Goal: Transaction & Acquisition: Subscribe to service/newsletter

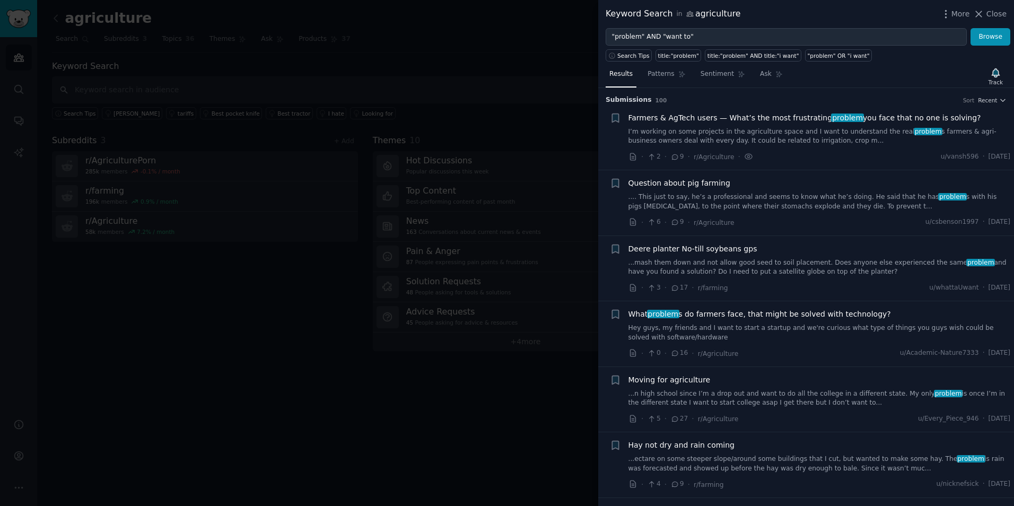
scroll to position [1220, 0]
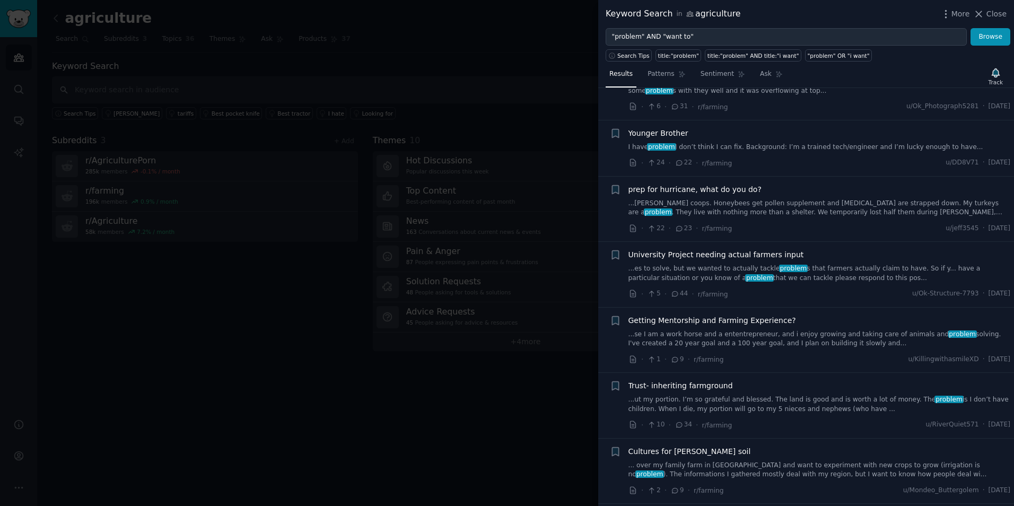
click at [435, 78] on div at bounding box center [507, 253] width 1014 height 506
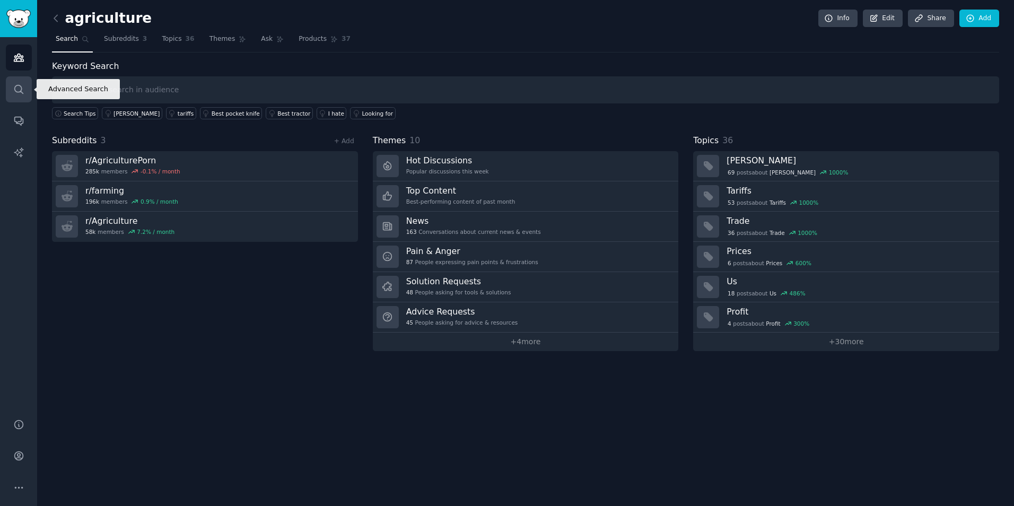
click at [17, 93] on icon "Sidebar" at bounding box center [18, 89] width 11 height 11
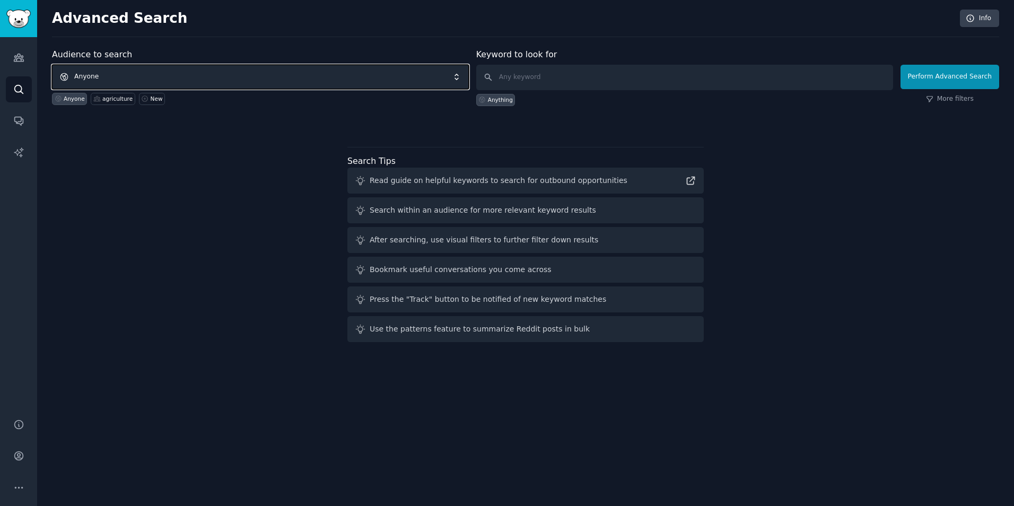
click at [263, 77] on span "Anyone" at bounding box center [260, 77] width 417 height 24
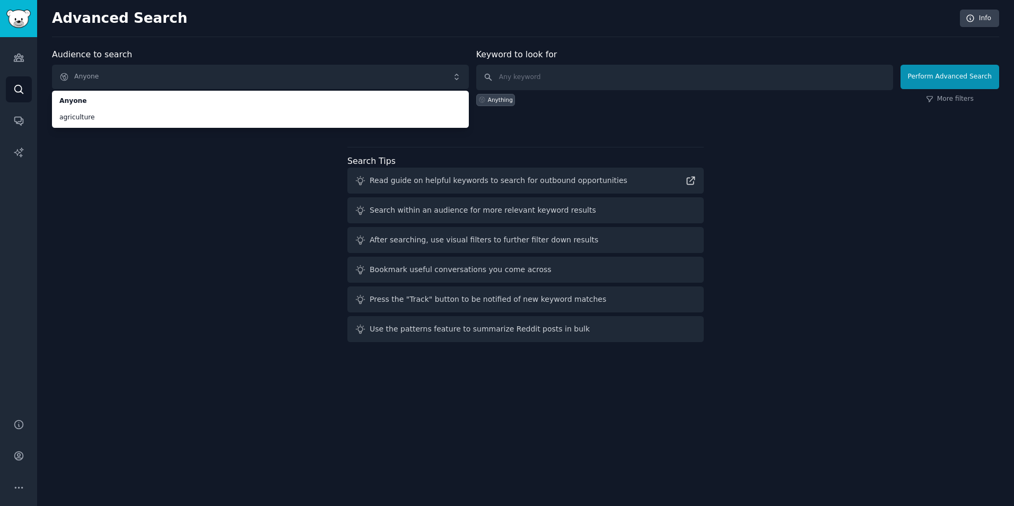
click at [817, 216] on div "Audience to search Anyone Anyone agriculture Anyone agriculture New Keyword to …" at bounding box center [525, 197] width 947 height 298
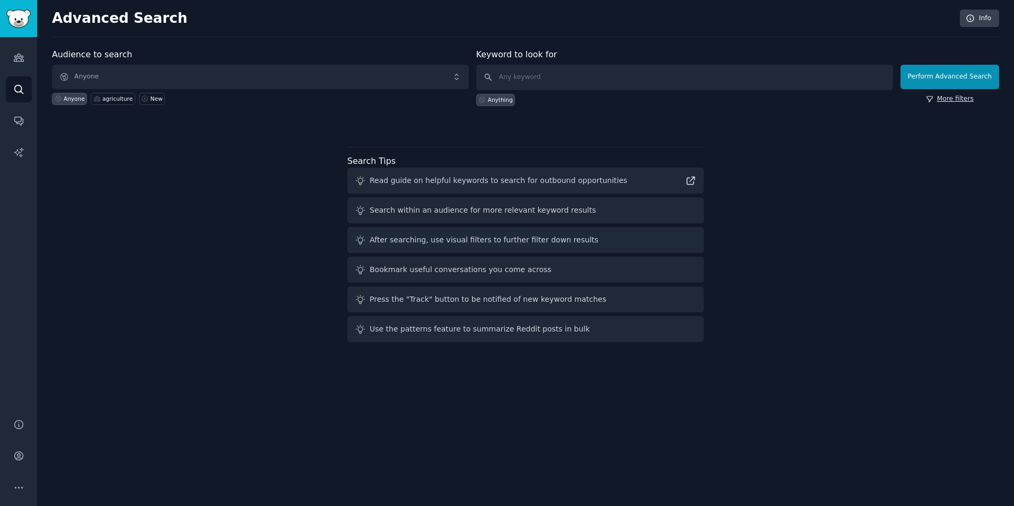
click at [946, 97] on link "More filters" at bounding box center [950, 99] width 48 height 10
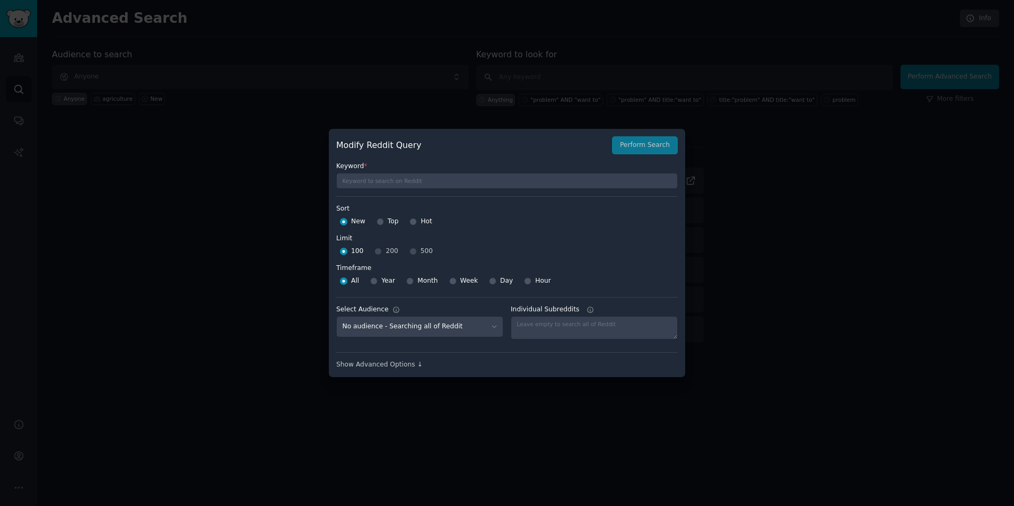
click at [165, 284] on div at bounding box center [507, 253] width 1014 height 506
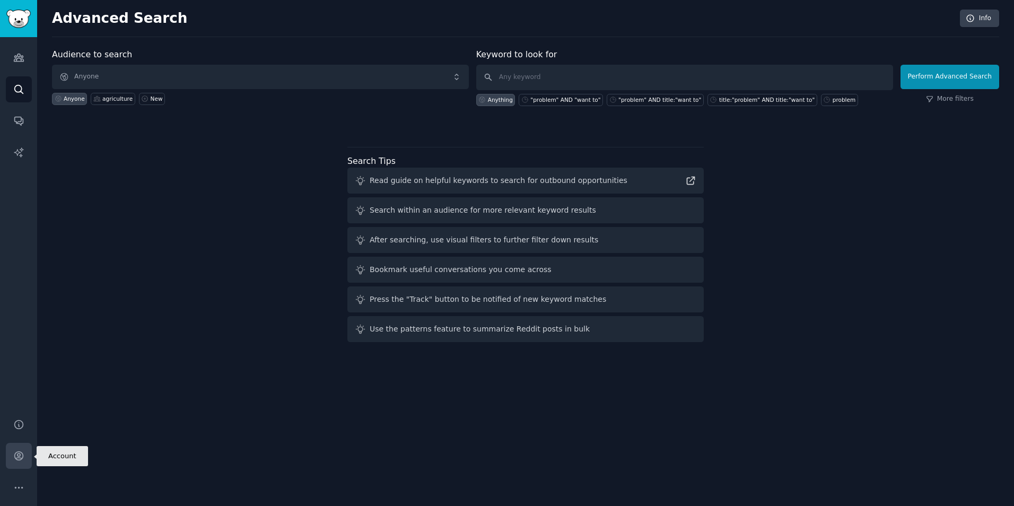
click at [15, 458] on icon "Sidebar" at bounding box center [18, 456] width 8 height 8
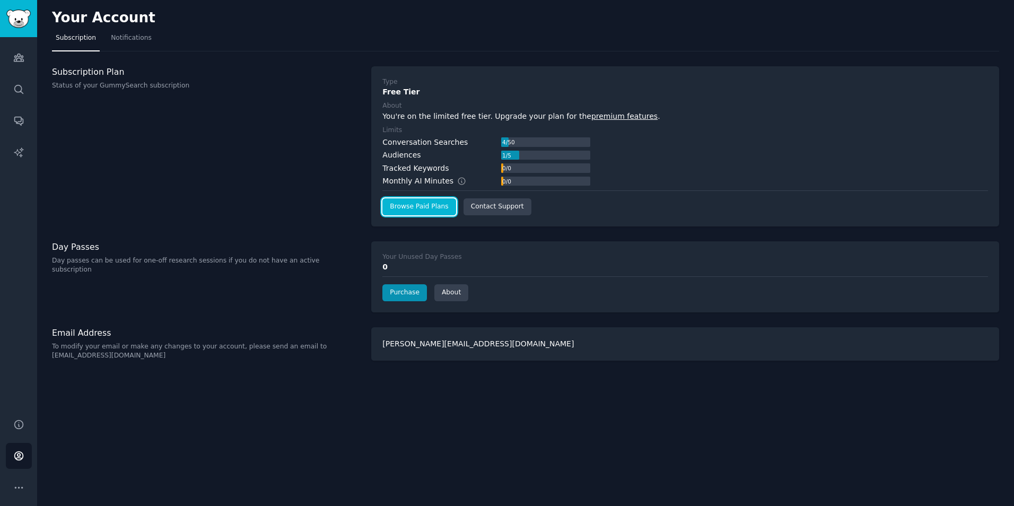
click at [421, 204] on link "Browse Paid Plans" at bounding box center [418, 206] width 73 height 17
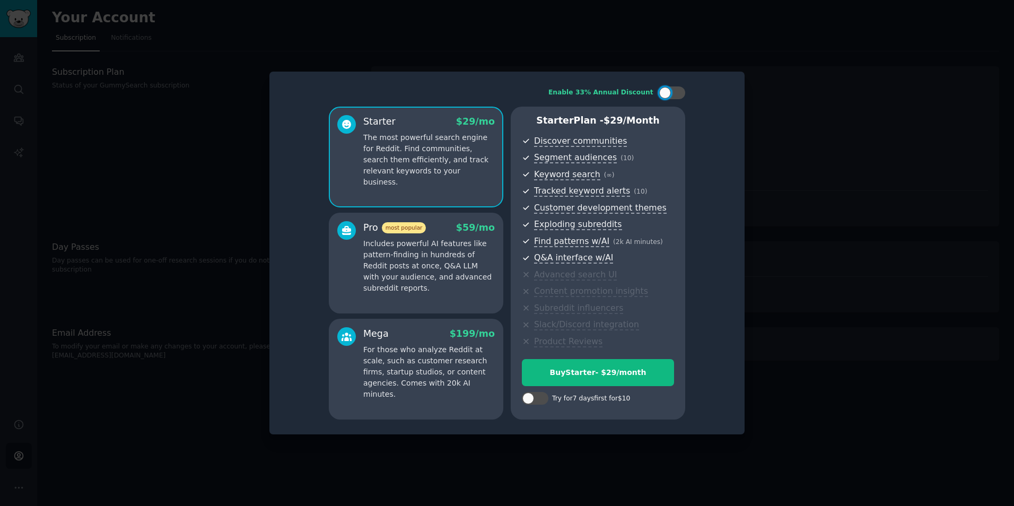
click at [418, 257] on p "Includes powerful AI features like pattern-finding in hundreds of Reddit posts …" at bounding box center [429, 266] width 132 height 56
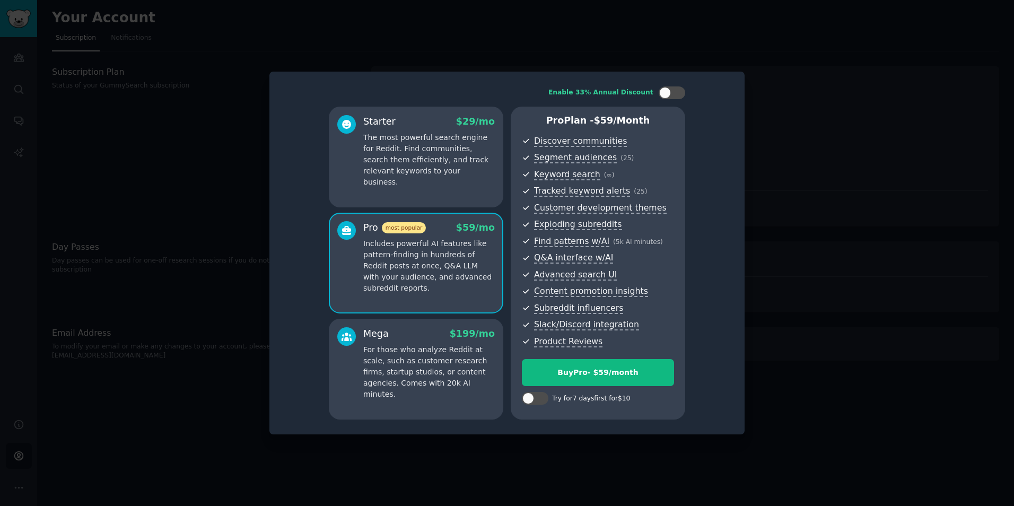
click at [386, 367] on p "For those who analyze Reddit at scale, such as customer research firms, startup…" at bounding box center [429, 372] width 132 height 56
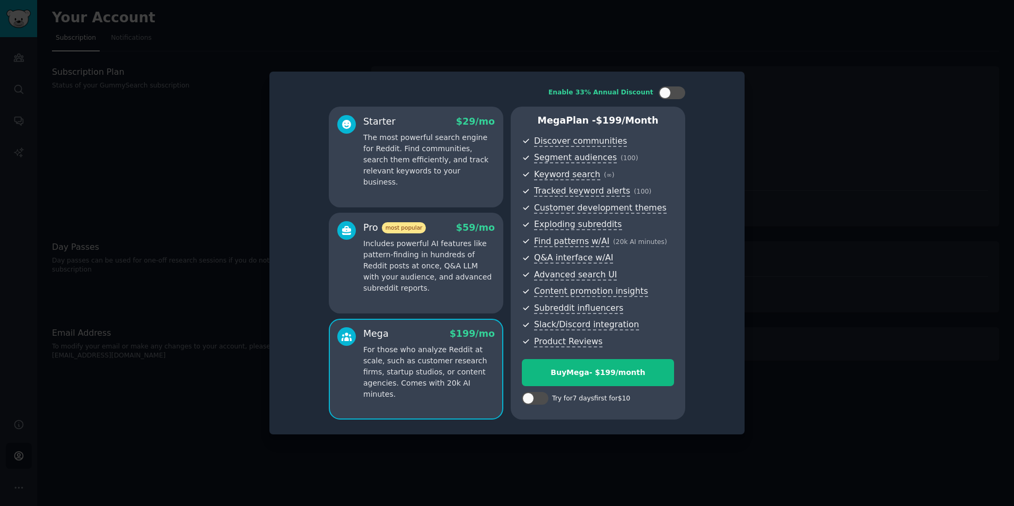
click at [414, 275] on p "Includes powerful AI features like pattern-finding in hundreds of Reddit posts …" at bounding box center [429, 266] width 132 height 56
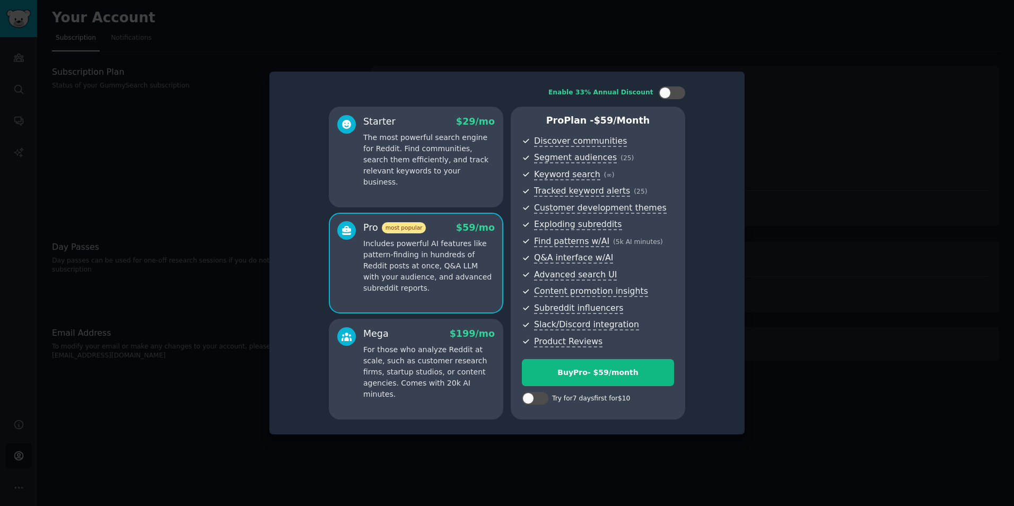
click at [781, 71] on div at bounding box center [507, 253] width 1014 height 506
